Goal: Task Accomplishment & Management: Manage account settings

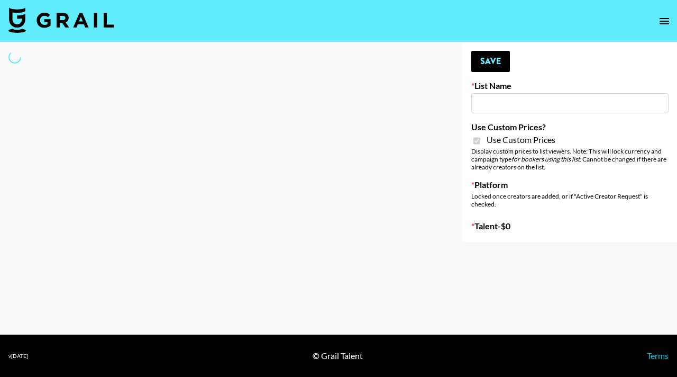
type input "FaceApp"
checkbox input "true"
select select "Brand"
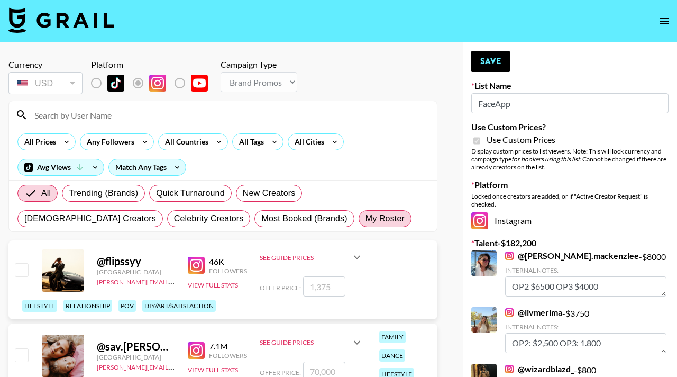
click at [359, 211] on label "My Roster" at bounding box center [385, 218] width 53 height 17
click at [366, 218] on input "My Roster" at bounding box center [366, 218] width 0 height 0
radio input "true"
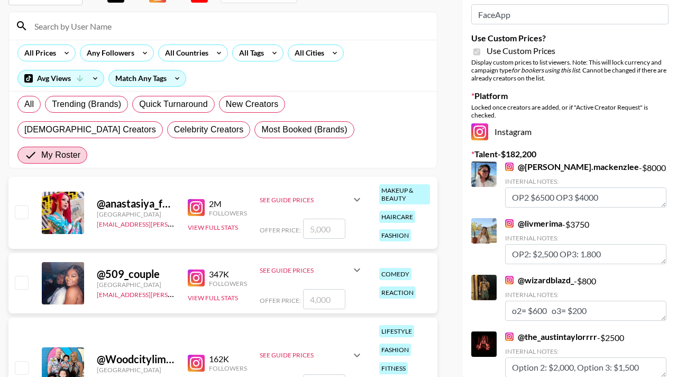
scroll to position [89, 0]
click at [21, 205] on input "checkbox" at bounding box center [21, 211] width 13 height 13
checkbox input "true"
type input "5000"
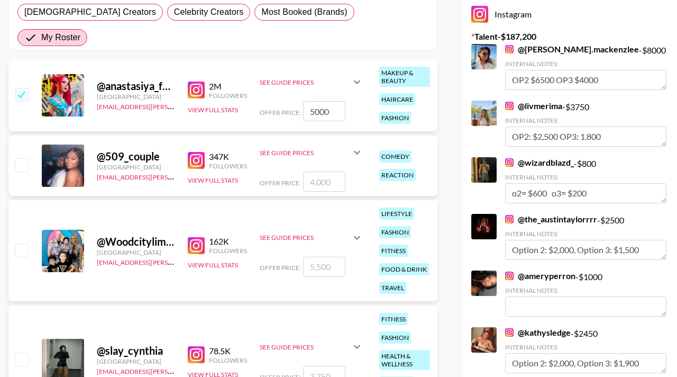
scroll to position [210, 0]
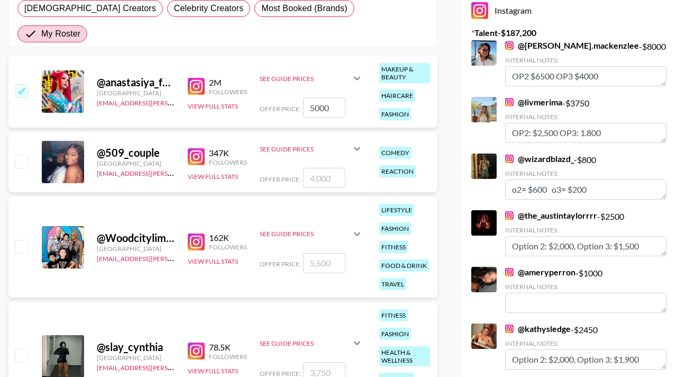
click at [26, 154] on input "checkbox" at bounding box center [21, 160] width 13 height 13
checkbox input "true"
type input "4000"
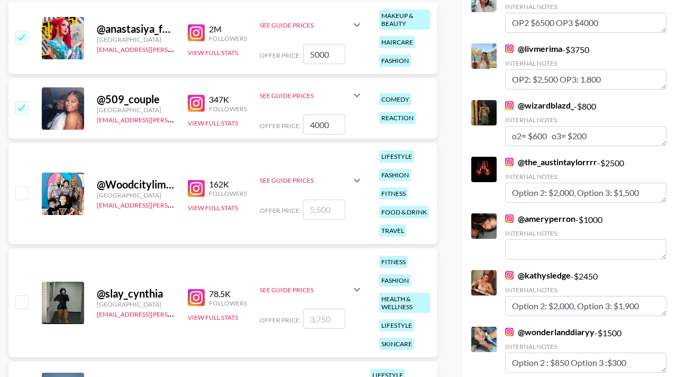
scroll to position [264, 0]
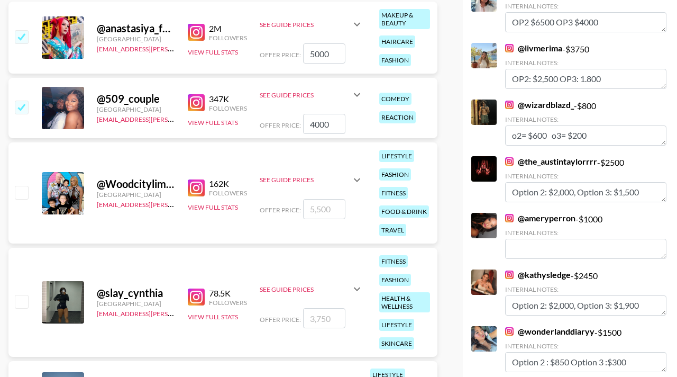
click at [25, 186] on input "checkbox" at bounding box center [21, 192] width 13 height 13
checkbox input "true"
type input "5500"
click at [26, 295] on input "checkbox" at bounding box center [21, 301] width 13 height 13
checkbox input "true"
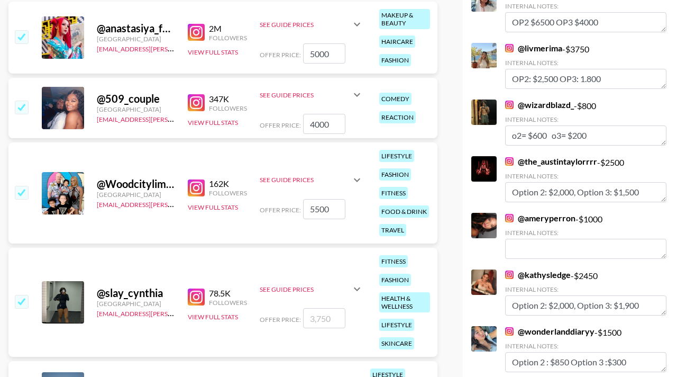
type input "3750"
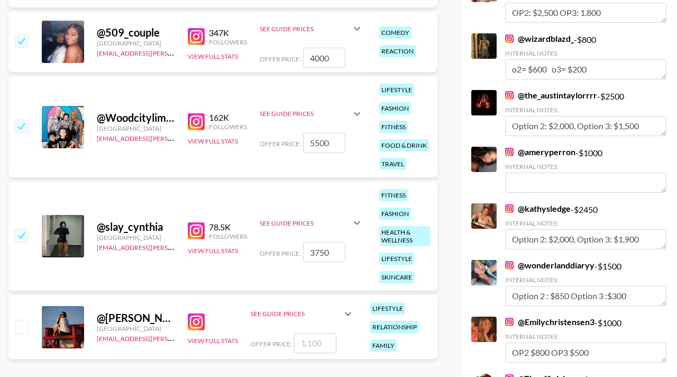
click at [31, 295] on div "@ Kaitlyndrew United States hadlea.lindstrom@grail-talent.com View Full Stats S…" at bounding box center [222, 327] width 429 height 64
click at [21, 320] on input "checkbox" at bounding box center [21, 326] width 13 height 13
checkbox input "true"
type input "1100"
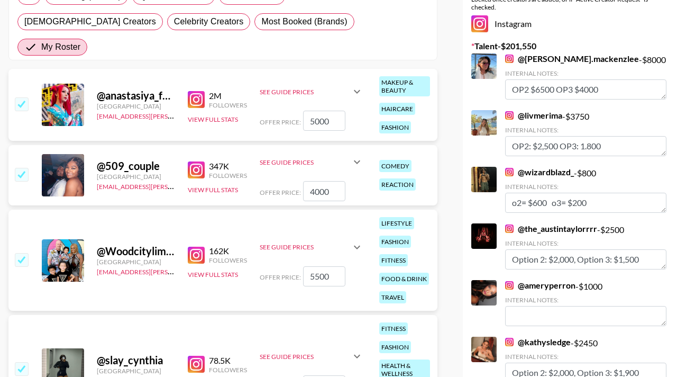
scroll to position [0, 0]
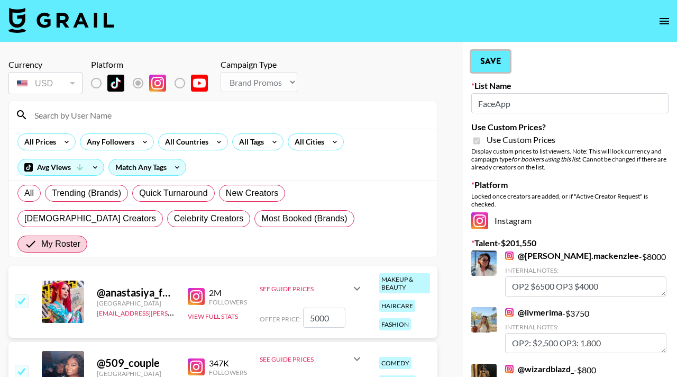
click at [491, 57] on button "Save" at bounding box center [490, 61] width 39 height 21
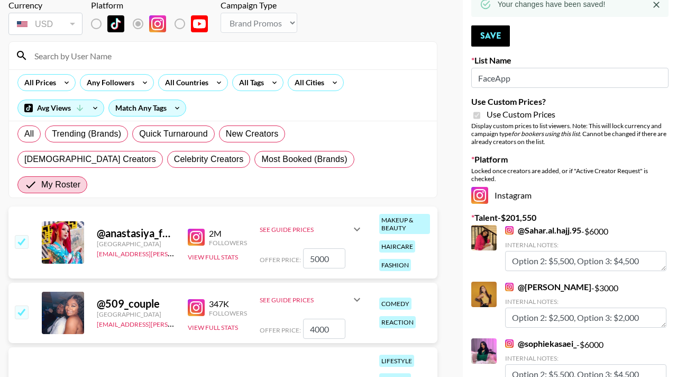
scroll to position [724, 0]
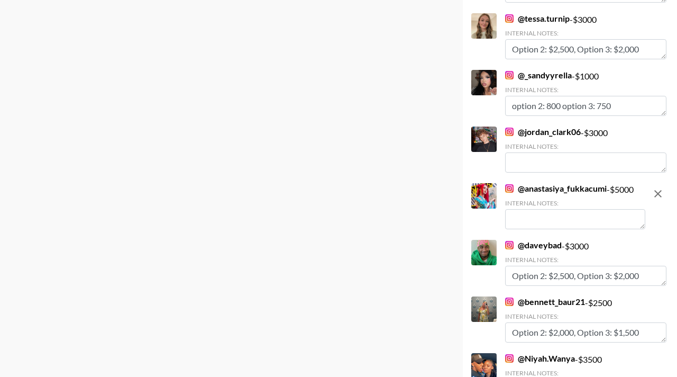
click at [525, 229] on textarea at bounding box center [575, 219] width 140 height 20
click at [522, 220] on textarea "Op 2: $3000, Option 3:$1000" at bounding box center [575, 219] width 140 height 20
type textarea "Option 2: $3000, Option 3:$1000"
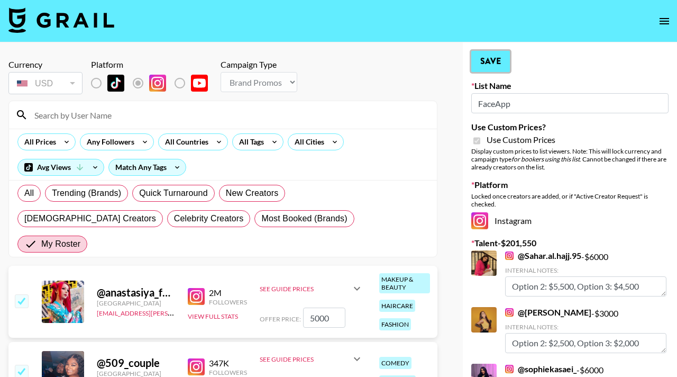
click at [484, 59] on button "Save" at bounding box center [490, 61] width 39 height 21
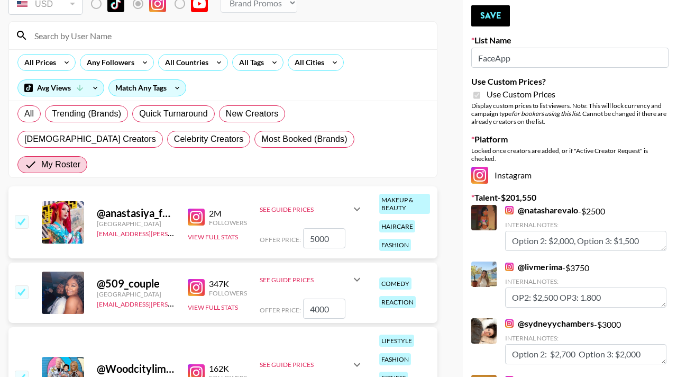
scroll to position [3044, 0]
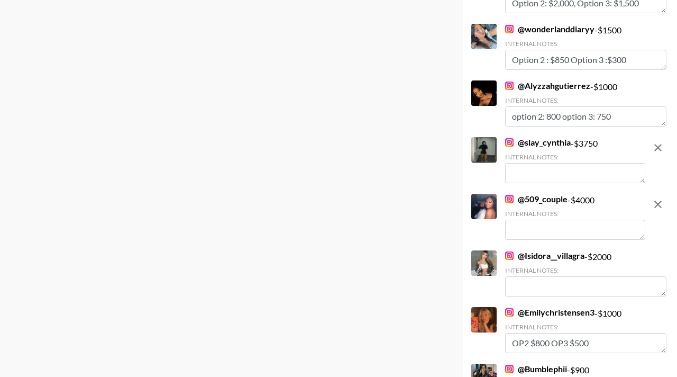
click at [528, 222] on textarea at bounding box center [575, 230] width 140 height 20
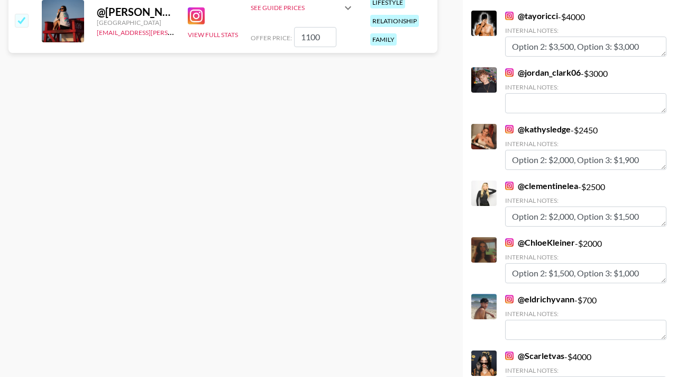
scroll to position [0, 0]
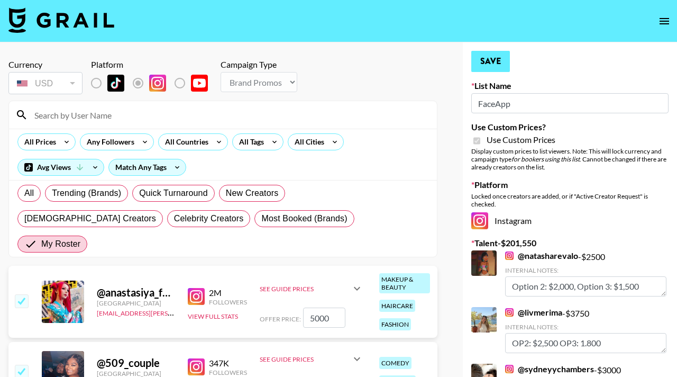
type textarea "Option 2: $2500, Option 3: 1000"
click at [488, 59] on button "Save" at bounding box center [490, 61] width 39 height 21
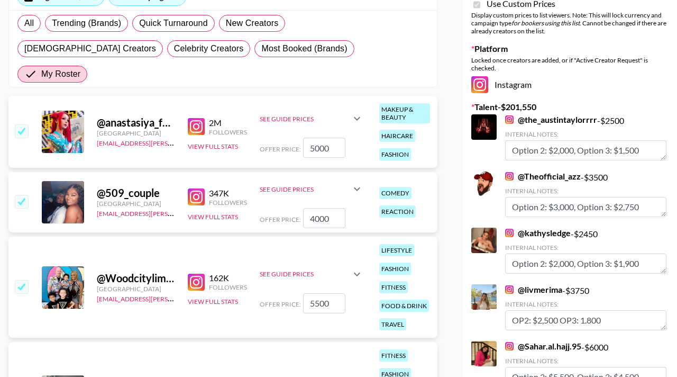
scroll to position [2705, 0]
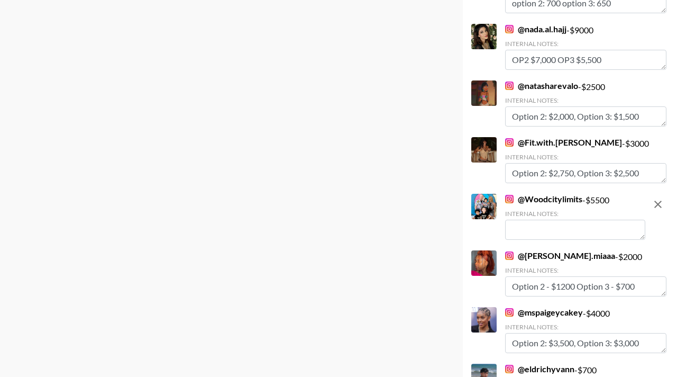
click at [533, 224] on textarea at bounding box center [575, 230] width 140 height 20
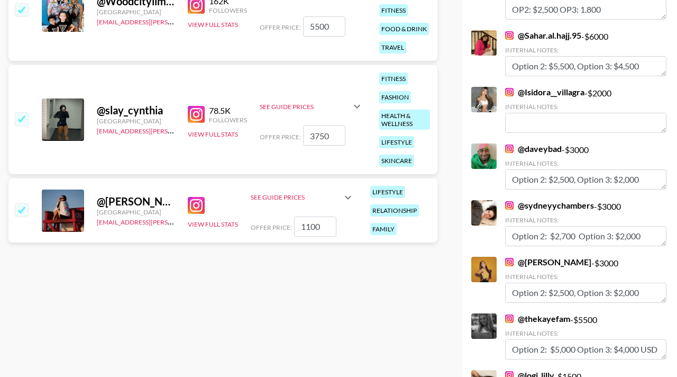
scroll to position [0, 0]
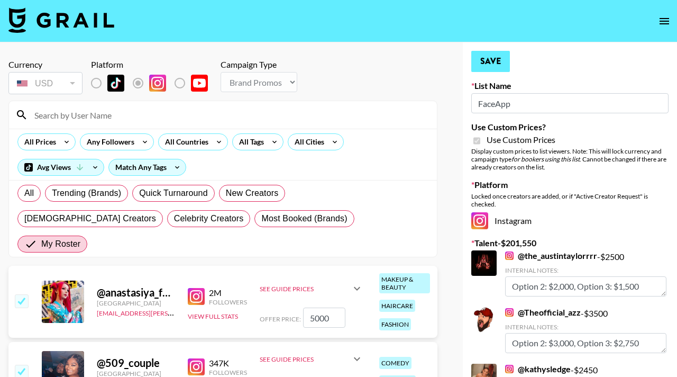
type textarea "Option 2: $3750, Option 3: $1000"
click at [487, 67] on button "Save" at bounding box center [490, 61] width 39 height 21
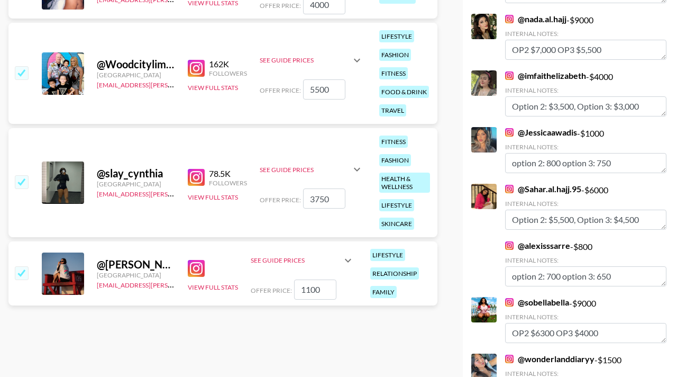
scroll to position [1743, 0]
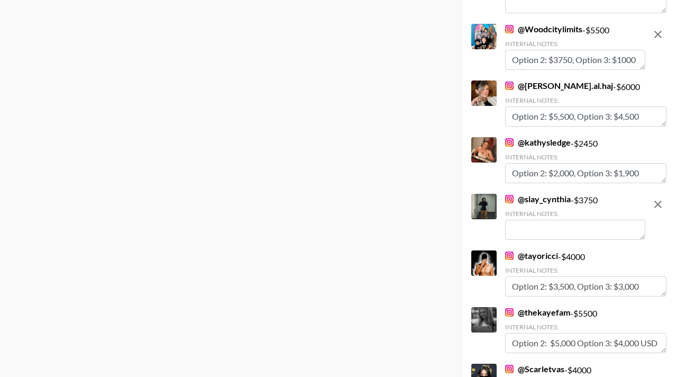
click at [524, 220] on textarea at bounding box center [575, 230] width 140 height 20
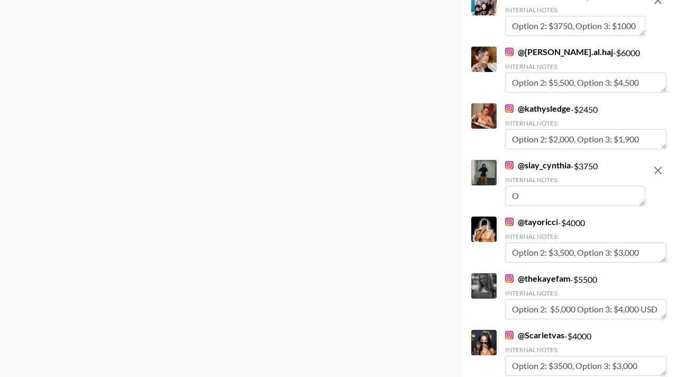
scroll to position [1709, 0]
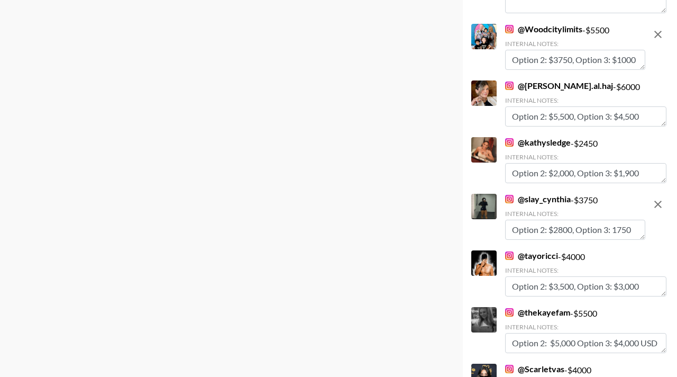
click at [615, 220] on textarea "Option 2: $2800, Option 3: 1750" at bounding box center [575, 230] width 140 height 20
click at [389, 232] on div "Currency USD USD ​ Platform Campaign Type Choose Type... Song Promos Brand Prom…" at bounding box center [223, 117] width 446 height 3566
drag, startPoint x: 638, startPoint y: 219, endPoint x: 621, endPoint y: 219, distance: 17.5
click at [621, 220] on textarea "Option 2: $2800, Option 3: $1750" at bounding box center [575, 230] width 140 height 20
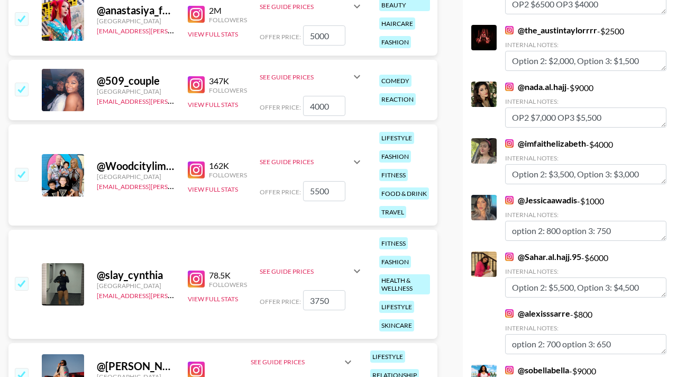
scroll to position [0, 0]
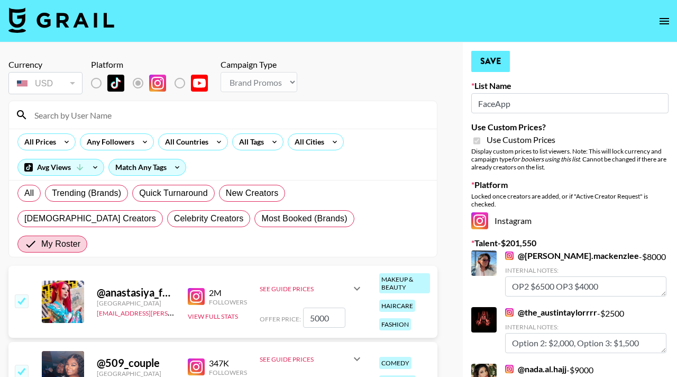
type textarea "Option 2: $2800, Option 3: $1000"
click at [485, 56] on button "Save" at bounding box center [490, 61] width 39 height 21
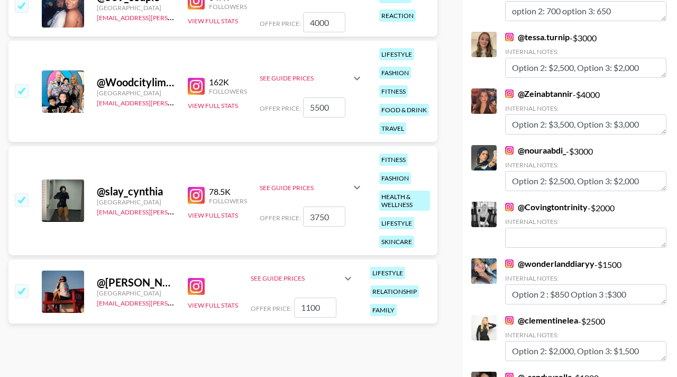
scroll to position [1290, 0]
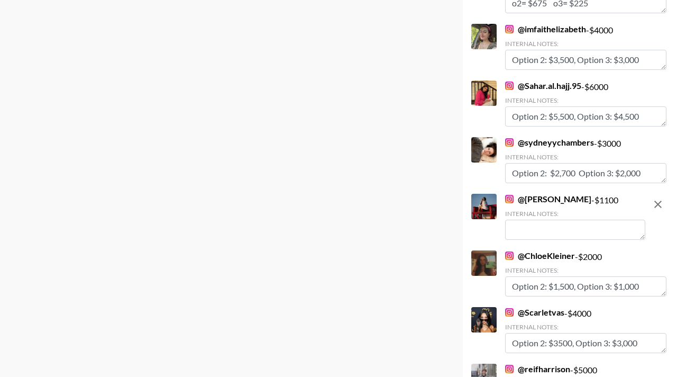
click at [519, 222] on textarea at bounding box center [575, 230] width 140 height 20
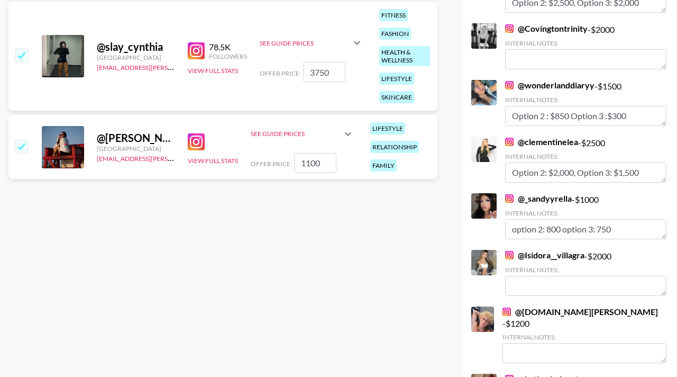
scroll to position [0, 0]
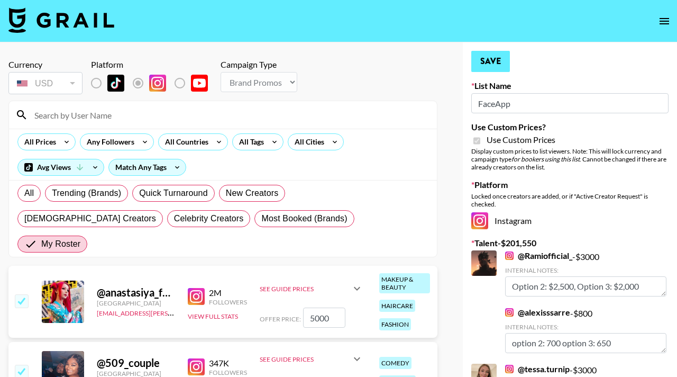
type textarea "Option 2: $800, Option 3: $500"
click at [496, 54] on button "Save" at bounding box center [490, 61] width 39 height 21
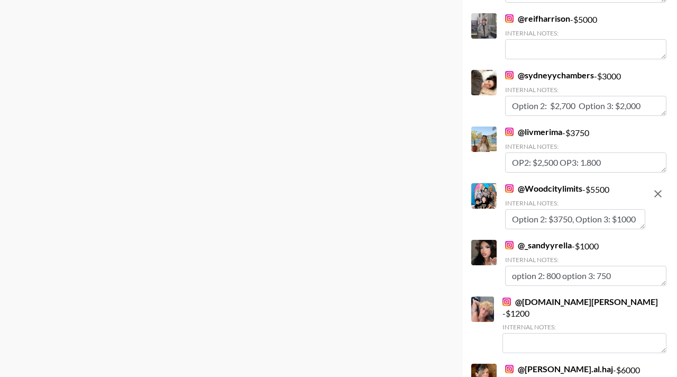
scroll to position [343, 0]
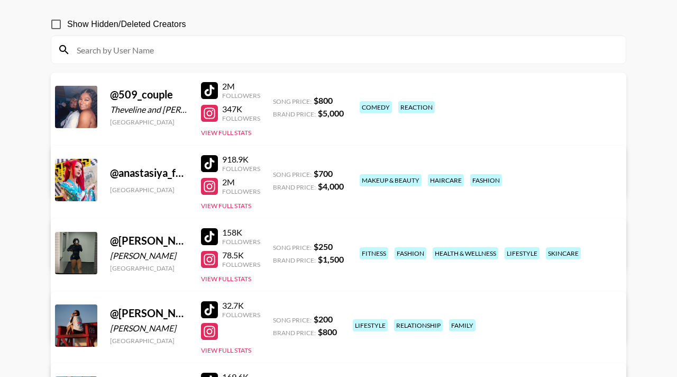
scroll to position [89, 0]
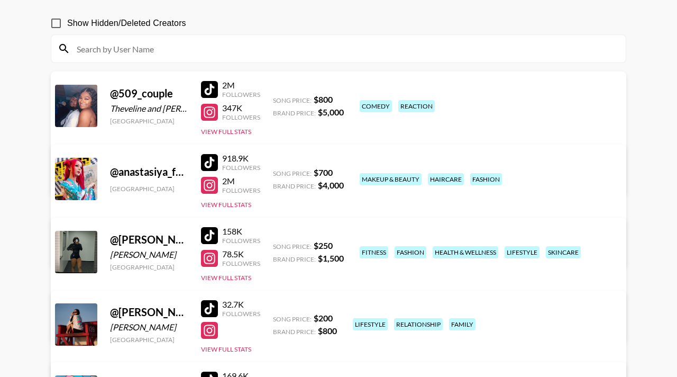
click at [276, 244] on link "View/Edit Details" at bounding box center [173, 249] width 206 height 11
click at [276, 171] on link "View/Edit Details" at bounding box center [173, 176] width 206 height 11
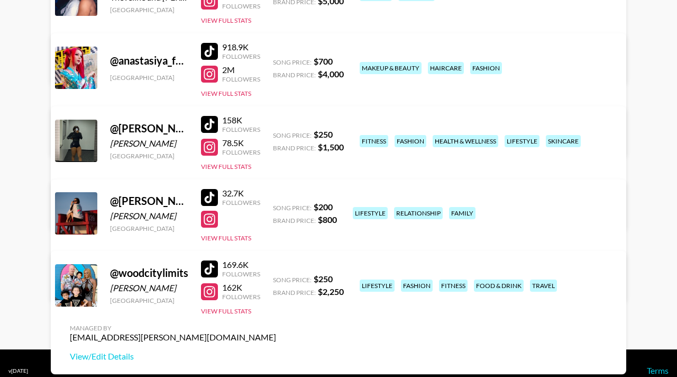
scroll to position [204, 0]
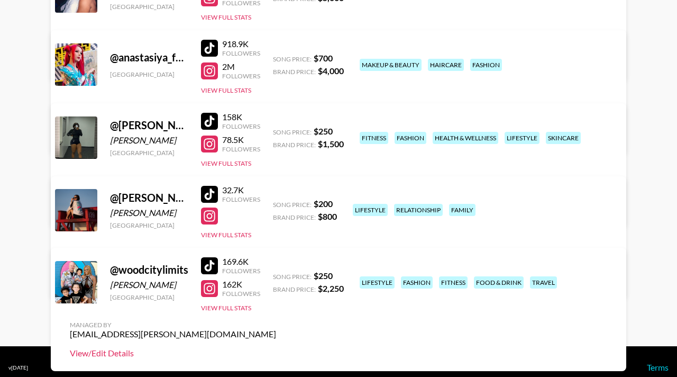
click at [276, 348] on link "View/Edit Details" at bounding box center [173, 353] width 206 height 11
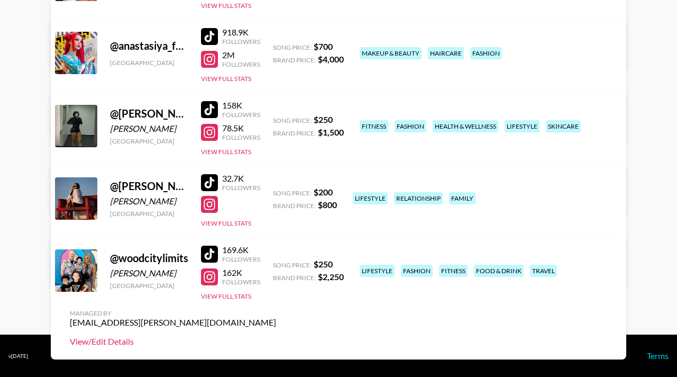
scroll to position [213, 0]
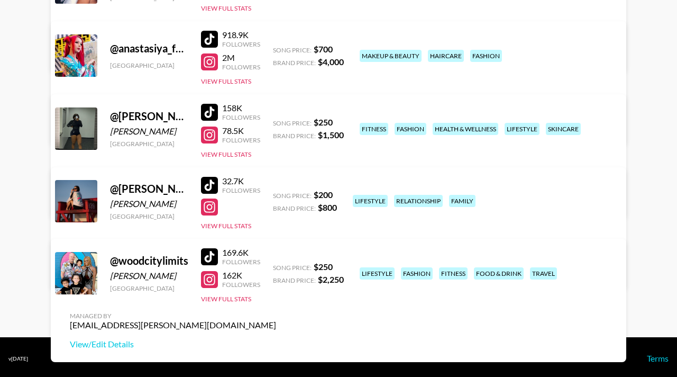
click at [276, 194] on link "View/Edit Details" at bounding box center [173, 199] width 206 height 11
click at [211, 225] on button "View Full Stats" at bounding box center [226, 226] width 50 height 8
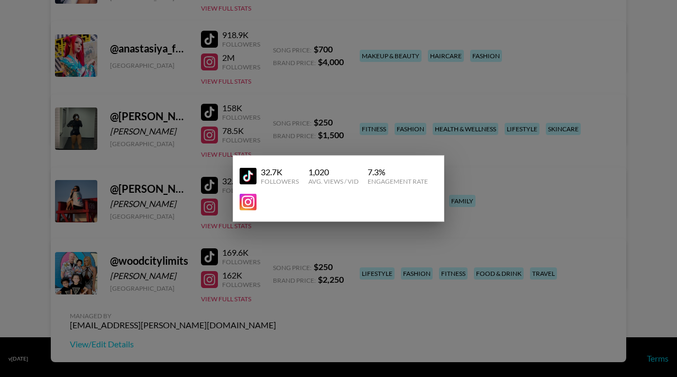
click at [498, 204] on div at bounding box center [338, 188] width 677 height 377
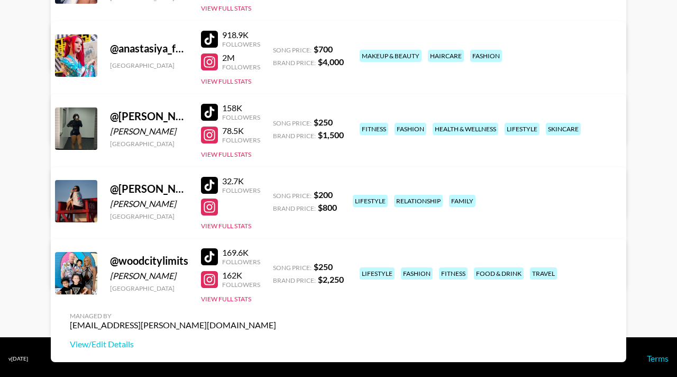
click at [276, 266] on link "View/Edit Details" at bounding box center [173, 271] width 206 height 11
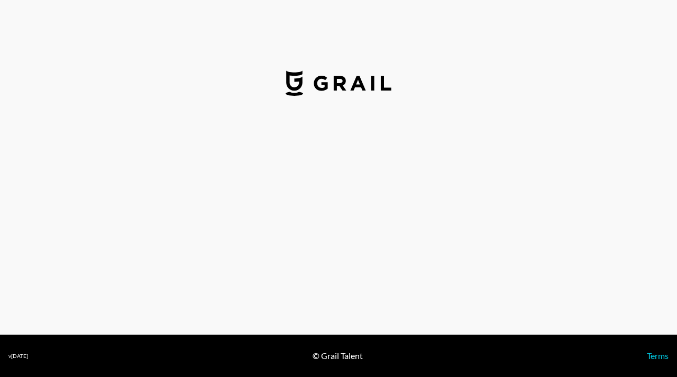
select select "USD"
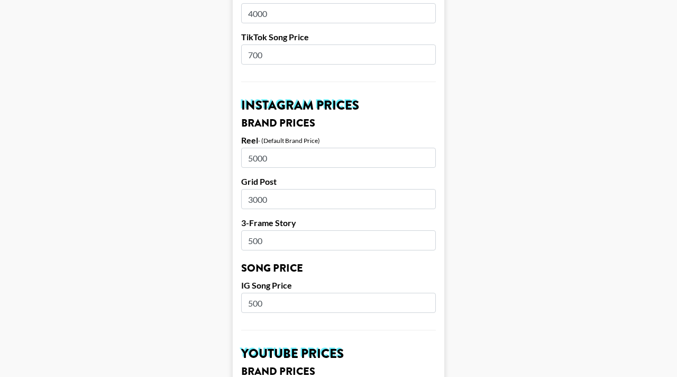
scroll to position [447, 0]
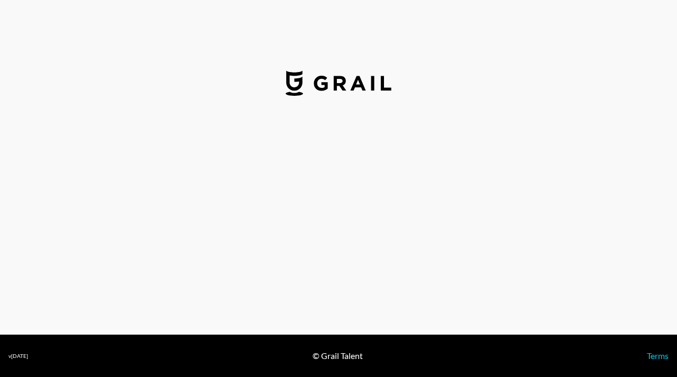
select select "USD"
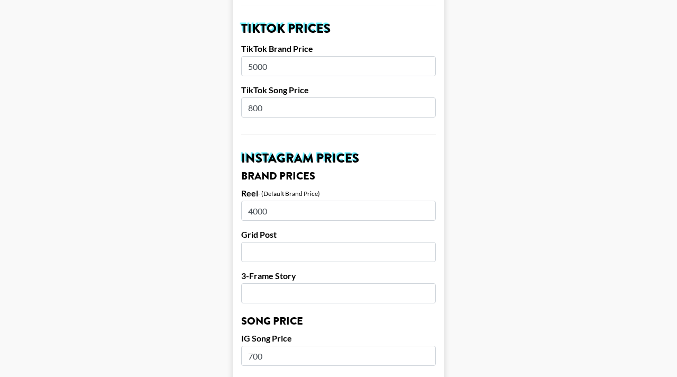
scroll to position [405, 0]
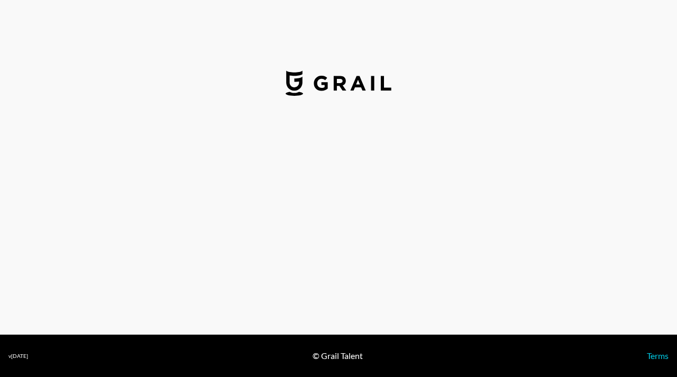
select select "USD"
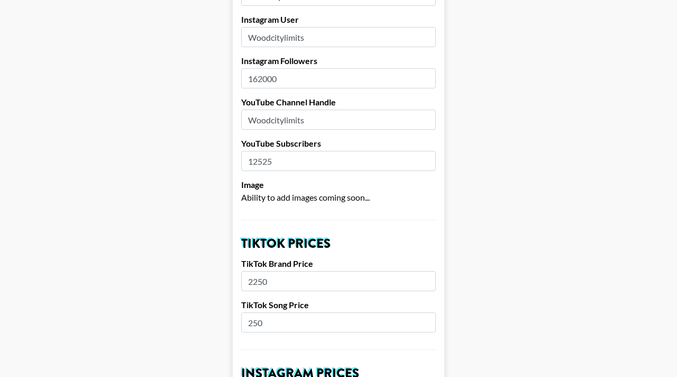
scroll to position [13, 0]
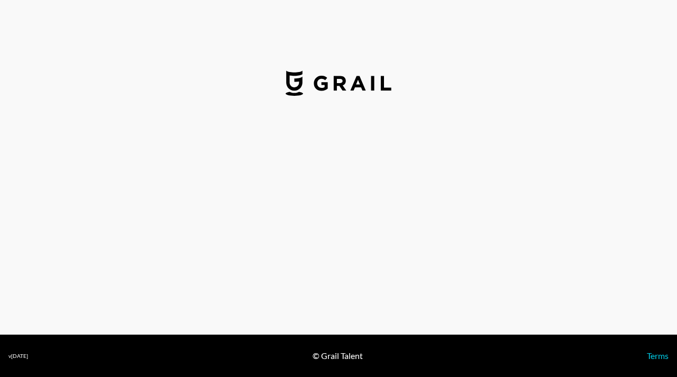
select select "USD"
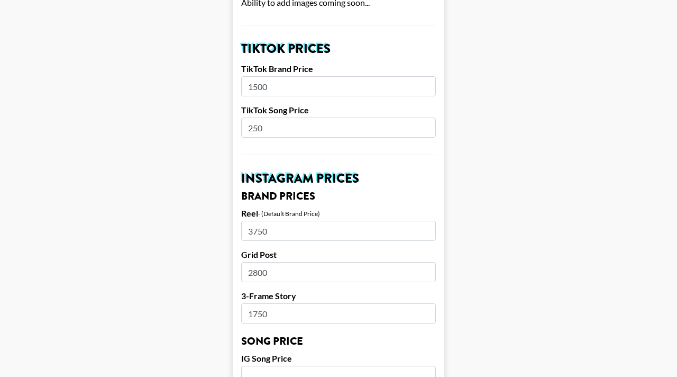
scroll to position [371, 0]
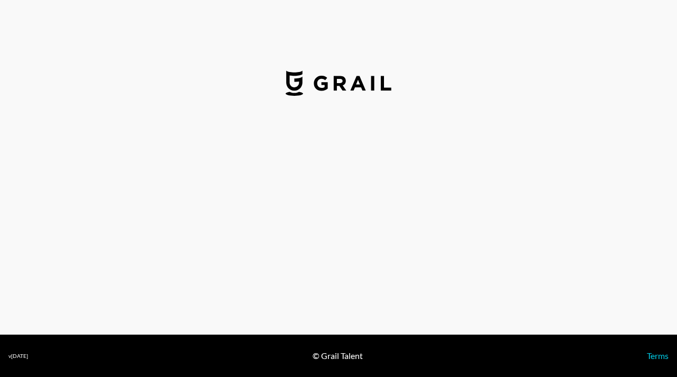
select select "USD"
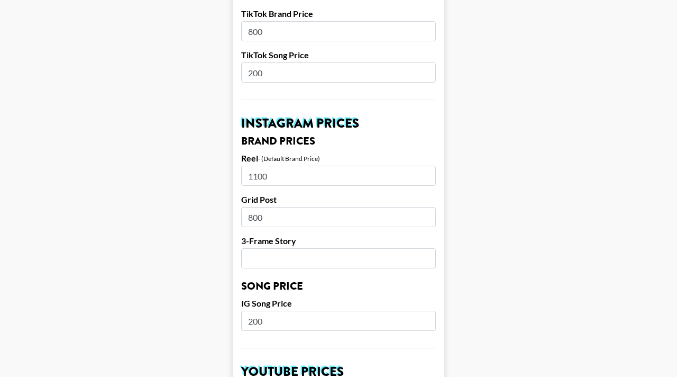
scroll to position [422, 0]
